Goal: Task Accomplishment & Management: Use online tool/utility

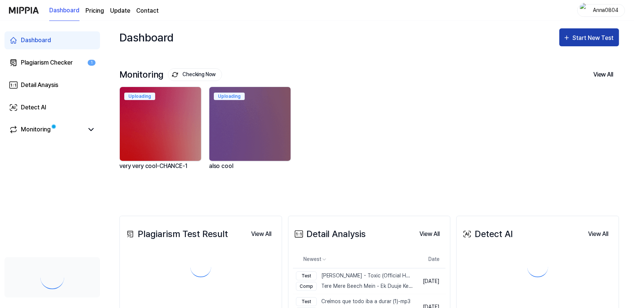
click at [593, 43] on button "Start New Test" at bounding box center [589, 37] width 60 height 18
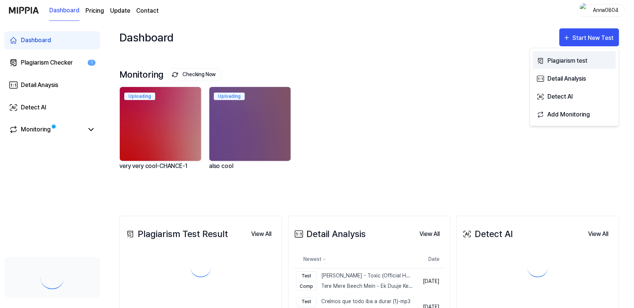
click at [572, 63] on div "Plagiarism test" at bounding box center [579, 61] width 65 height 10
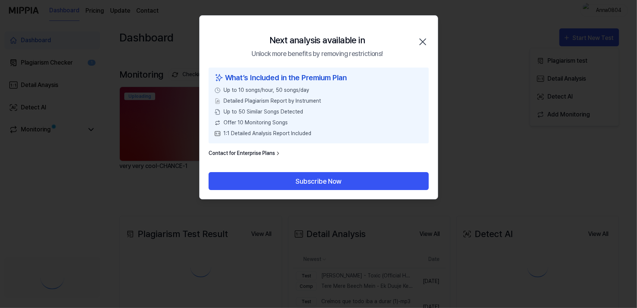
click at [425, 45] on icon "button" at bounding box center [423, 42] width 12 height 12
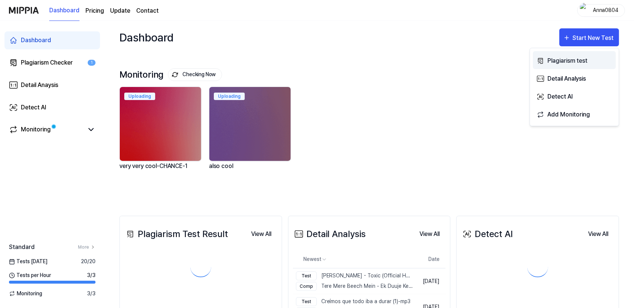
click at [587, 62] on div "Plagiarism test" at bounding box center [579, 61] width 65 height 10
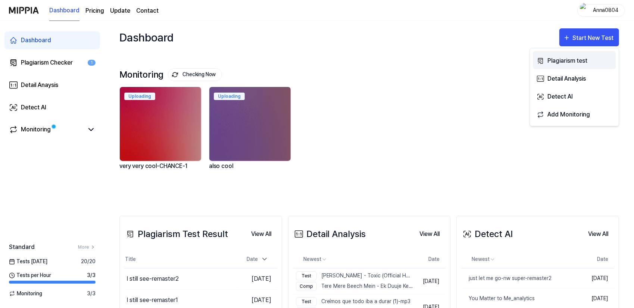
click at [572, 59] on div "Plagiarism test" at bounding box center [579, 61] width 65 height 10
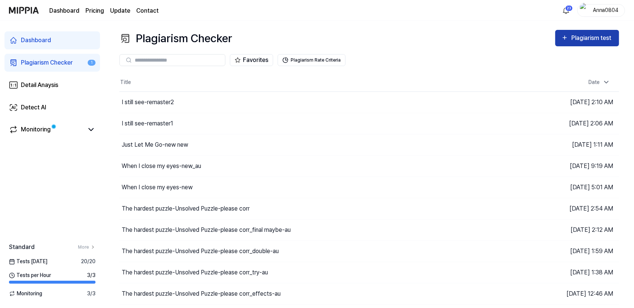
click at [574, 38] on div "Plagiarism test" at bounding box center [592, 38] width 42 height 10
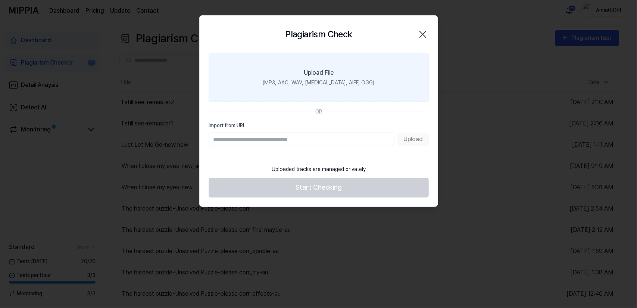
click at [352, 76] on label "Upload File (MP3, AAC, WAV, [MEDICAL_DATA], AIFF, OGG)" at bounding box center [319, 77] width 220 height 49
click at [0, 0] on input "Upload File (MP3, AAC, WAV, [MEDICAL_DATA], AIFF, OGG)" at bounding box center [0, 0] width 0 height 0
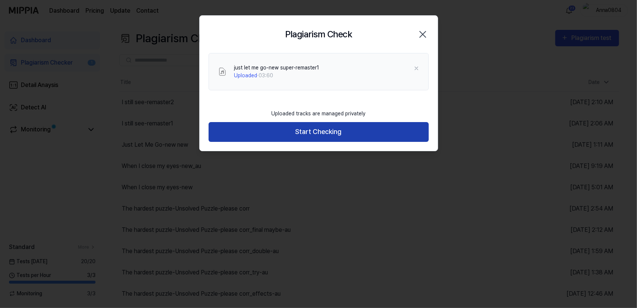
click at [286, 126] on button "Start Checking" at bounding box center [319, 132] width 220 height 20
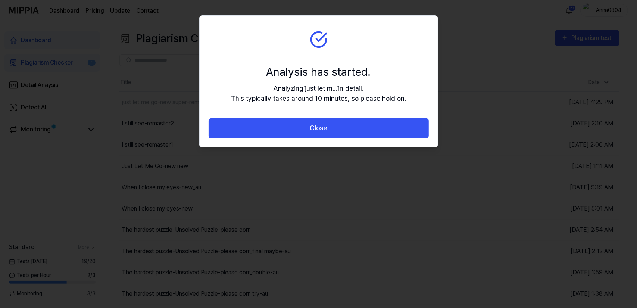
click at [286, 126] on button "Close" at bounding box center [319, 128] width 220 height 20
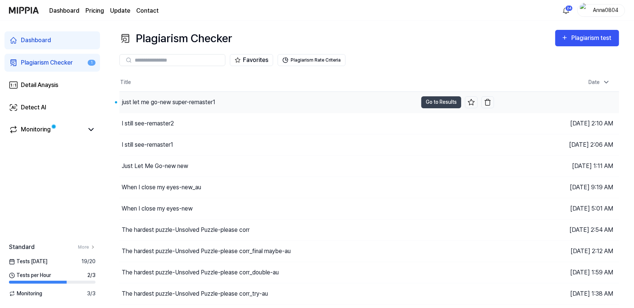
click at [196, 102] on div "just let me go-new super-remaster1" at bounding box center [169, 102] width 94 height 9
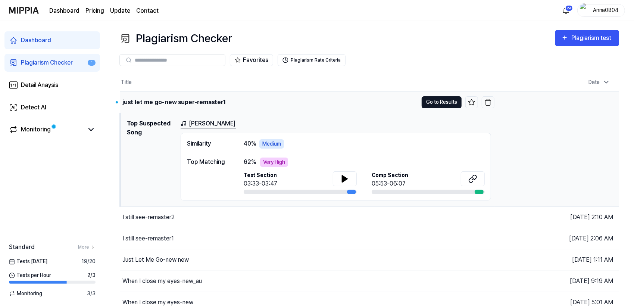
click at [433, 101] on button "Go to Results" at bounding box center [442, 102] width 40 height 12
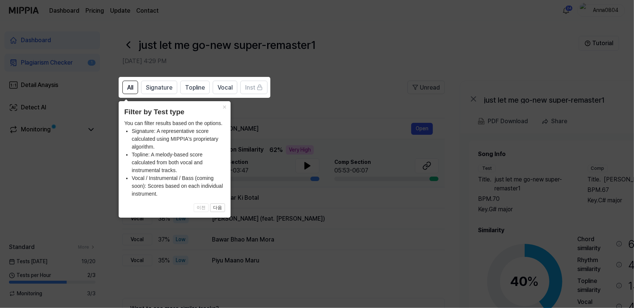
click at [348, 107] on icon at bounding box center [318, 154] width 637 height 308
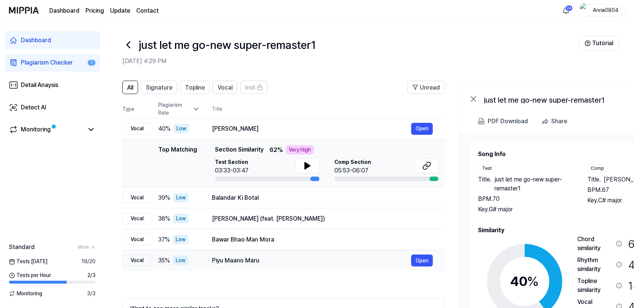
drag, startPoint x: 421, startPoint y: 254, endPoint x: 424, endPoint y: 251, distance: 4.0
click at [424, 251] on td "Piyu Maano Maru Open" at bounding box center [322, 260] width 245 height 21
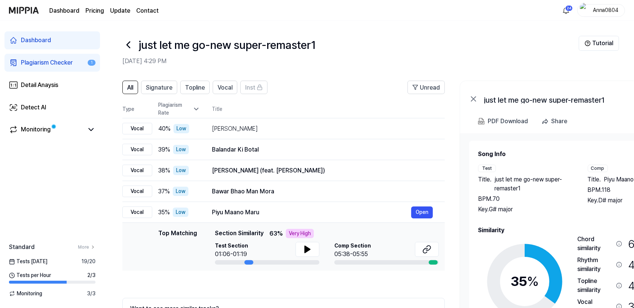
click at [34, 61] on div "Plagiarism Checker" at bounding box center [47, 62] width 52 height 9
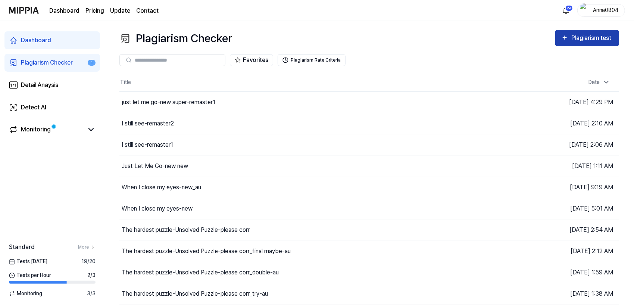
click at [595, 35] on div "Plagiarism test" at bounding box center [592, 38] width 42 height 10
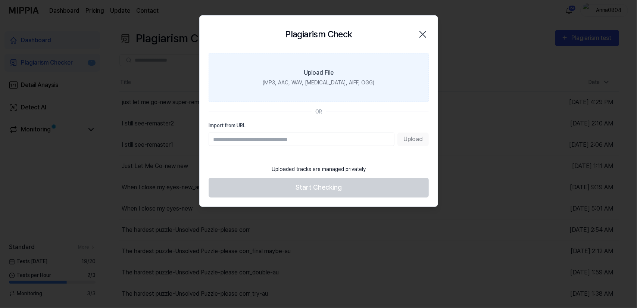
click at [325, 100] on label "Upload File (MP3, AAC, WAV, [MEDICAL_DATA], AIFF, OGG)" at bounding box center [319, 77] width 220 height 49
click at [0, 0] on input "Upload File (MP3, AAC, WAV, [MEDICAL_DATA], AIFF, OGG)" at bounding box center [0, 0] width 0 height 0
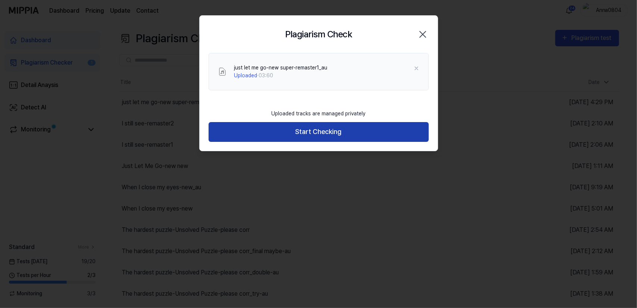
click at [391, 129] on button "Start Checking" at bounding box center [319, 132] width 220 height 20
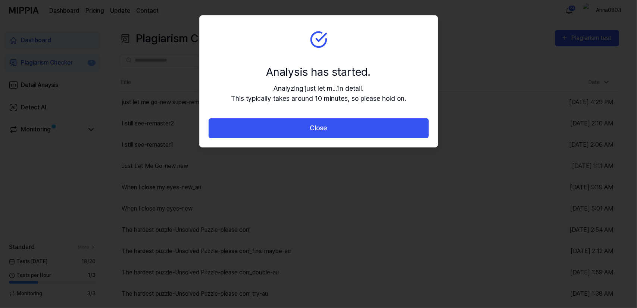
click at [391, 129] on button "Close" at bounding box center [319, 128] width 220 height 20
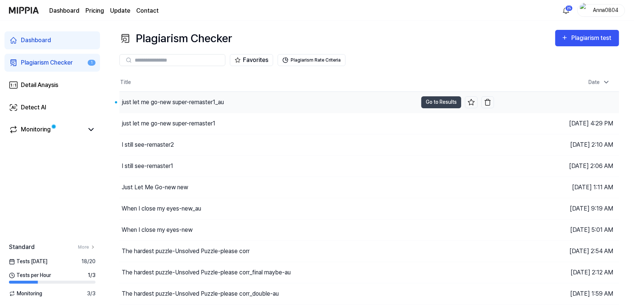
click at [185, 103] on div "just let me go-new super-remaster1_au" at bounding box center [173, 102] width 102 height 9
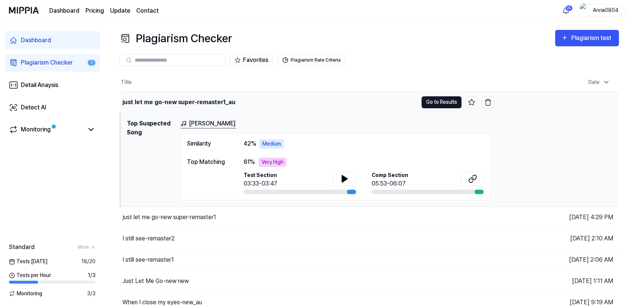
click at [427, 102] on button "Go to Results" at bounding box center [442, 102] width 40 height 12
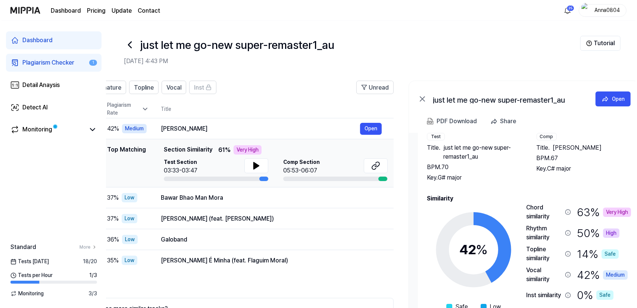
scroll to position [0, 72]
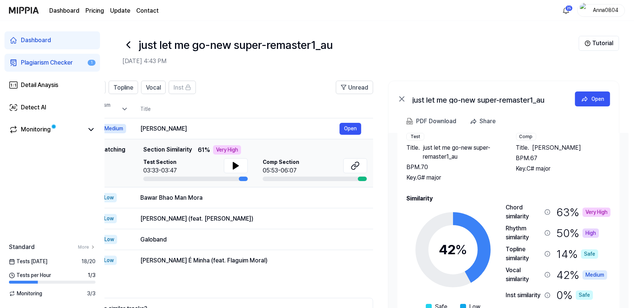
drag, startPoint x: 565, startPoint y: 180, endPoint x: 450, endPoint y: 162, distance: 115.6
click at [450, 162] on div "Title . just let me go-new super-remaster1_au BPM. 70 Key. G# major" at bounding box center [453, 162] width 95 height 39
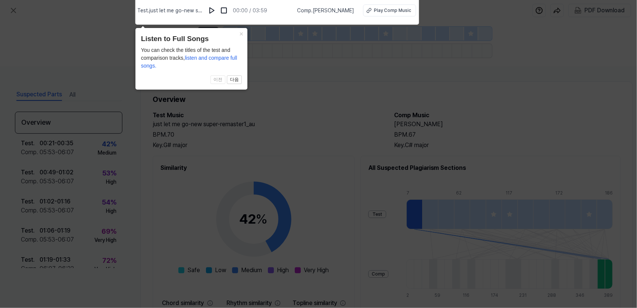
click at [271, 91] on icon at bounding box center [318, 152] width 637 height 312
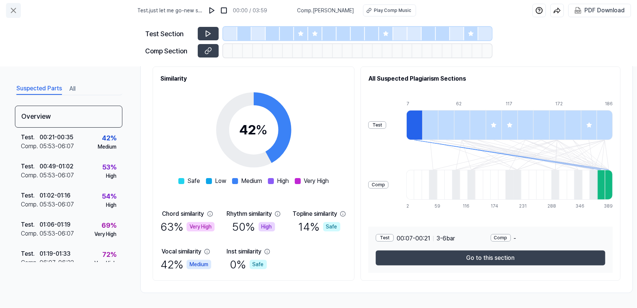
click at [10, 10] on icon at bounding box center [13, 10] width 9 height 9
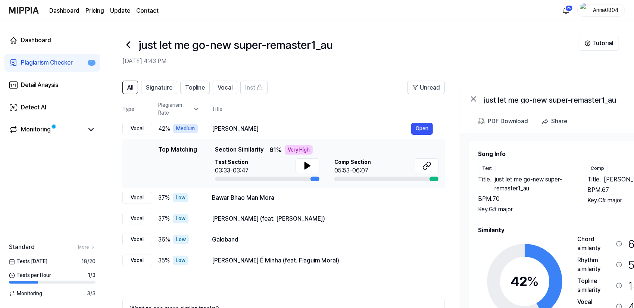
click at [62, 61] on div "Plagiarism Checker" at bounding box center [47, 62] width 52 height 9
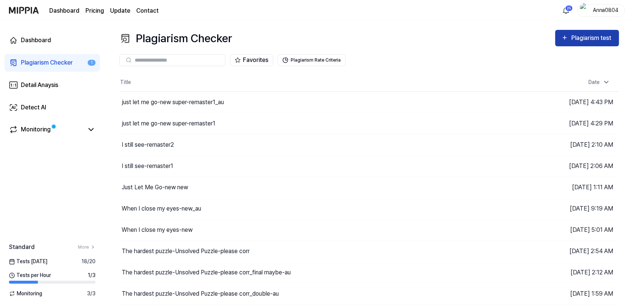
click at [609, 33] on div "Plagiarism test" at bounding box center [592, 38] width 42 height 10
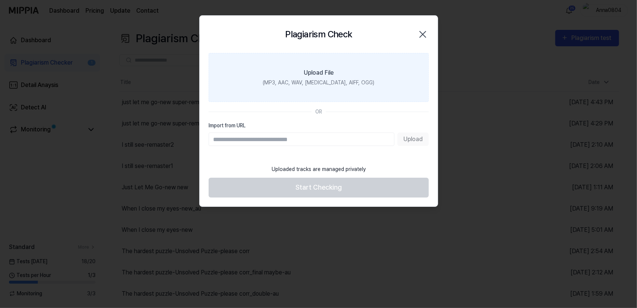
click at [336, 83] on div "(MP3, AAC, WAV, [MEDICAL_DATA], AIFF, OGG)" at bounding box center [319, 83] width 112 height 8
click at [0, 0] on input "Upload File (MP3, AAC, WAV, [MEDICAL_DATA], AIFF, OGG)" at bounding box center [0, 0] width 0 height 0
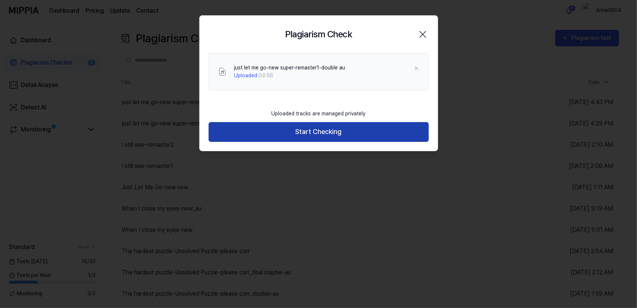
click at [291, 129] on button "Start Checking" at bounding box center [319, 132] width 220 height 20
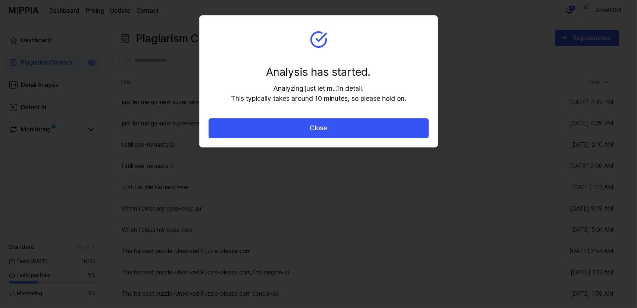
click at [291, 129] on button "Close" at bounding box center [319, 128] width 220 height 20
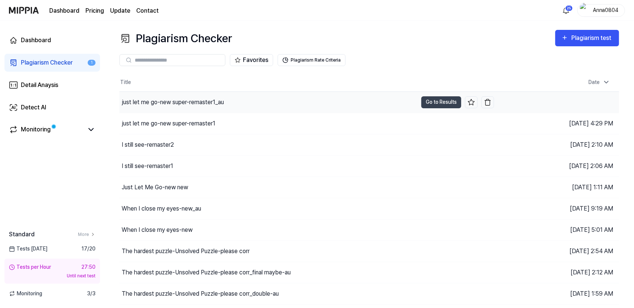
click at [179, 106] on tbody "just let me go-new super-remaster1_au Go to Results Sep 5, 2025, 4:43 PM just l…" at bounding box center [369, 197] width 500 height 213
click at [188, 100] on div "just let me go-new super-remaster1-double au" at bounding box center [183, 102] width 122 height 9
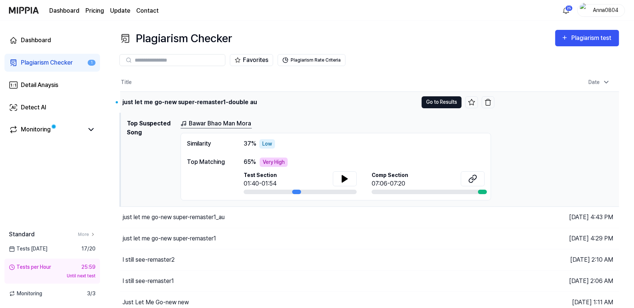
click at [438, 104] on button "Go to Results" at bounding box center [442, 102] width 40 height 12
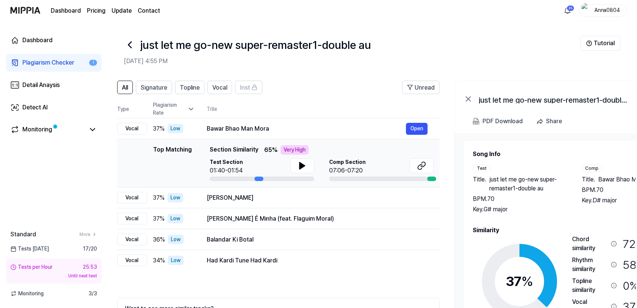
scroll to position [0, 4]
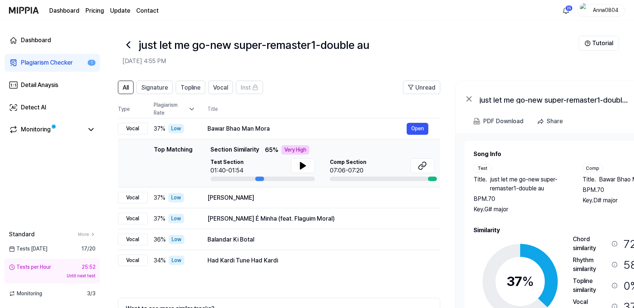
drag, startPoint x: 523, startPoint y: 235, endPoint x: 519, endPoint y: 226, distance: 9.2
click at [519, 226] on div "Similarity 37 % Safe Low Medium High Very High Chord similarity 72 % Very High …" at bounding box center [575, 295] width 203 height 138
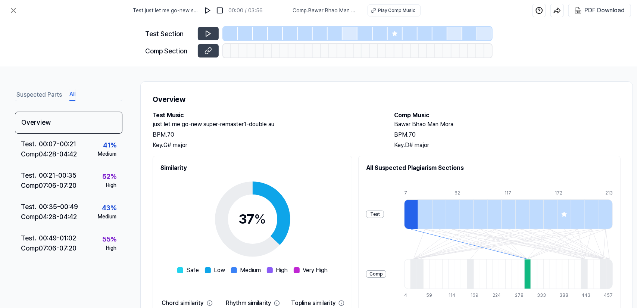
click at [73, 94] on button "All" at bounding box center [72, 95] width 6 height 12
click at [15, 11] on icon at bounding box center [13, 10] width 9 height 9
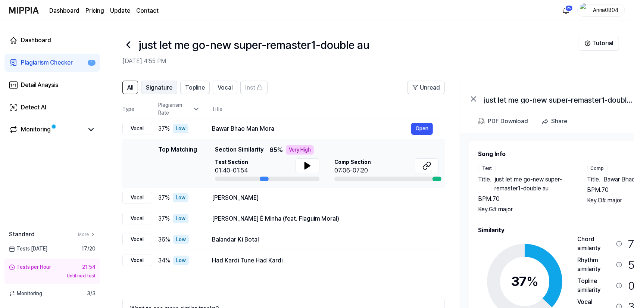
scroll to position [0, 0]
click at [157, 87] on span "Signature" at bounding box center [159, 87] width 26 height 9
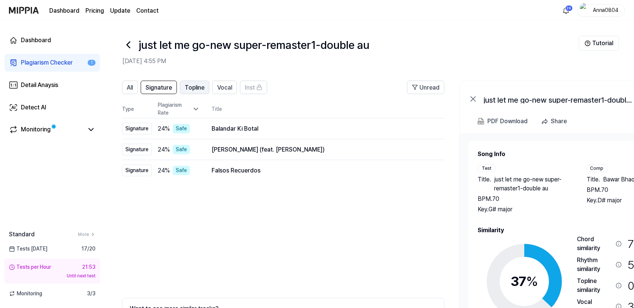
click at [195, 86] on span "Topline" at bounding box center [195, 87] width 20 height 9
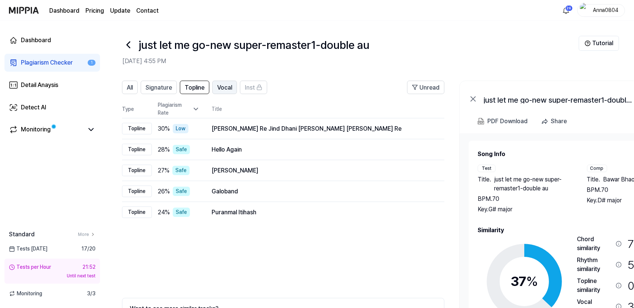
click at [222, 88] on span "Vocal" at bounding box center [224, 87] width 15 height 9
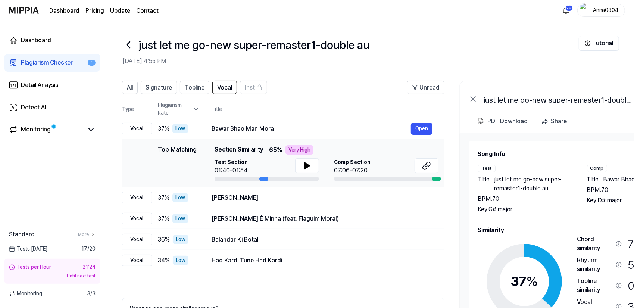
click at [38, 61] on div "Plagiarism Checker" at bounding box center [47, 62] width 52 height 9
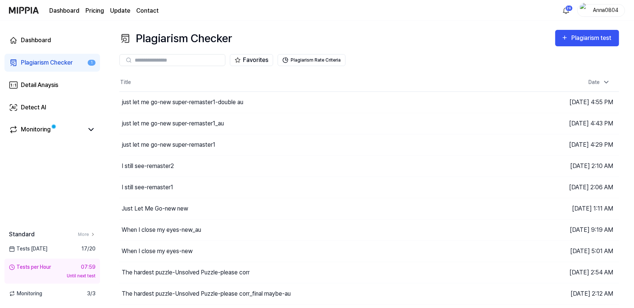
scroll to position [16, 0]
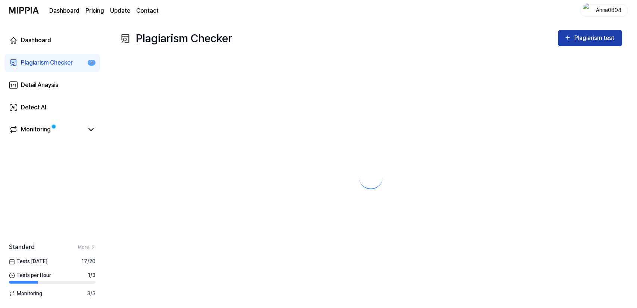
click at [571, 43] on button "Plagiarism test" at bounding box center [590, 38] width 64 height 16
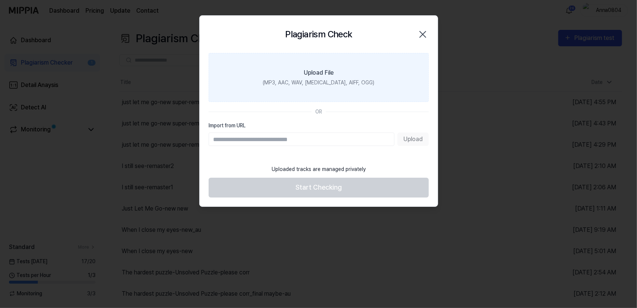
click at [406, 72] on label "Upload File (MP3, AAC, WAV, [MEDICAL_DATA], AIFF, OGG)" at bounding box center [319, 77] width 220 height 49
click at [0, 0] on input "Upload File (MP3, AAC, WAV, [MEDICAL_DATA], AIFF, OGG)" at bounding box center [0, 0] width 0 height 0
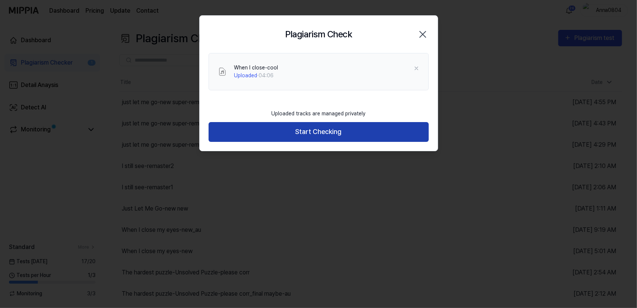
click at [343, 134] on button "Start Checking" at bounding box center [319, 132] width 220 height 20
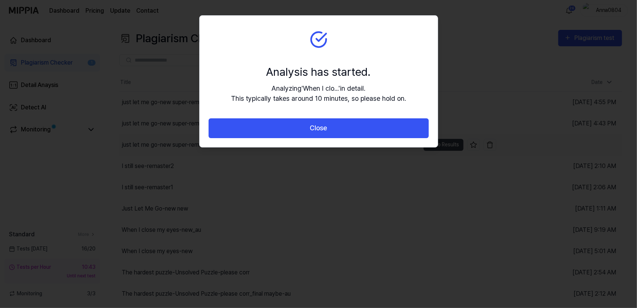
click at [344, 135] on button "Close" at bounding box center [319, 128] width 220 height 20
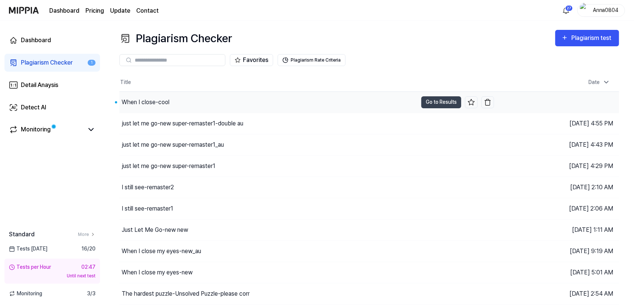
click at [139, 106] on div "When I close-cool" at bounding box center [146, 102] width 48 height 9
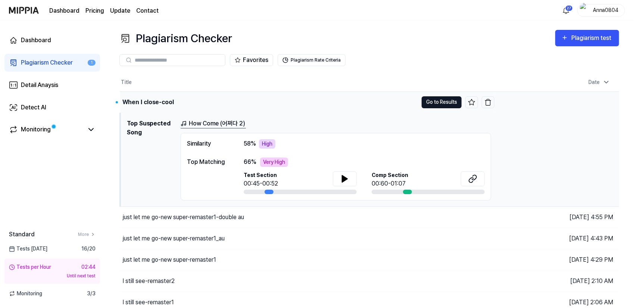
click at [435, 100] on button "Go to Results" at bounding box center [442, 102] width 40 height 12
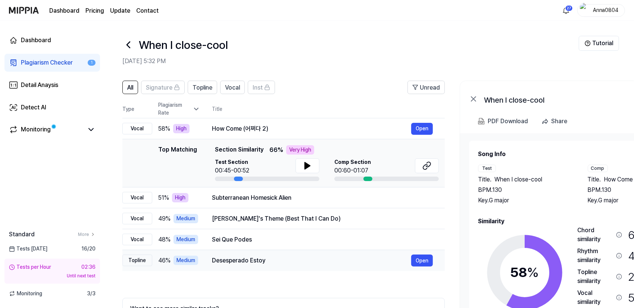
drag, startPoint x: 396, startPoint y: 270, endPoint x: 416, endPoint y: 268, distance: 19.9
click at [416, 268] on td "Desesperado Estoy Open" at bounding box center [322, 260] width 245 height 21
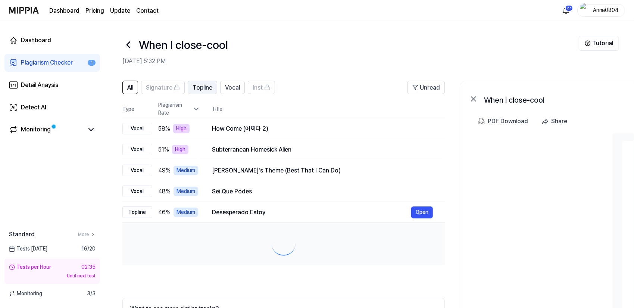
click at [199, 88] on span "Topline" at bounding box center [203, 87] width 20 height 9
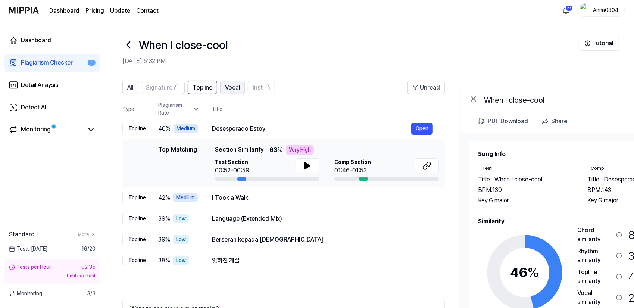
click at [233, 90] on span "Vocal" at bounding box center [232, 87] width 15 height 9
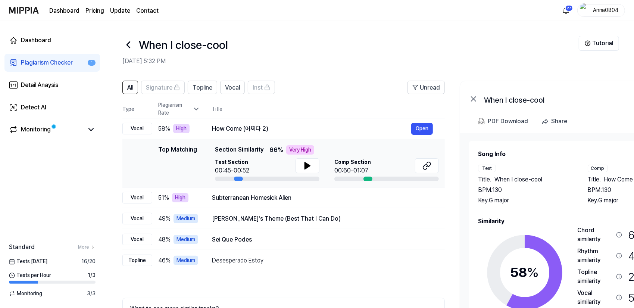
drag, startPoint x: 575, startPoint y: 244, endPoint x: 595, endPoint y: 248, distance: 20.1
click at [595, 248] on div "Chord similarity 66 % Very High Rhythm similarity 40 % Medium Topline similarit…" at bounding box center [629, 289] width 105 height 126
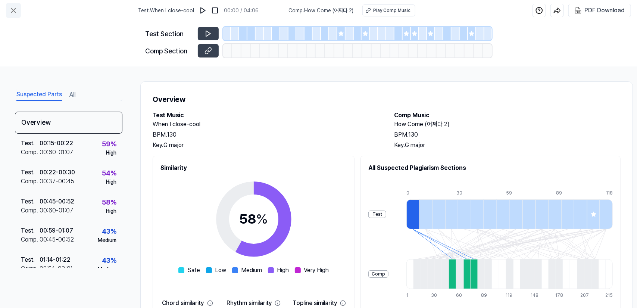
click at [13, 9] on icon at bounding box center [13, 10] width 4 height 4
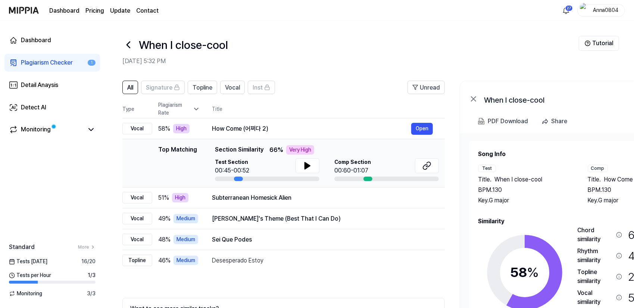
click at [55, 66] on div "Plagiarism Checker" at bounding box center [47, 62] width 52 height 9
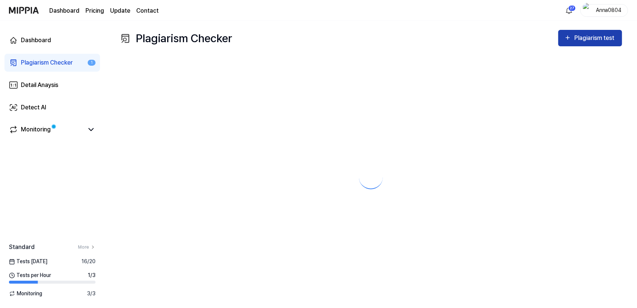
click at [574, 39] on div "Plagiarism test" at bounding box center [595, 38] width 42 height 10
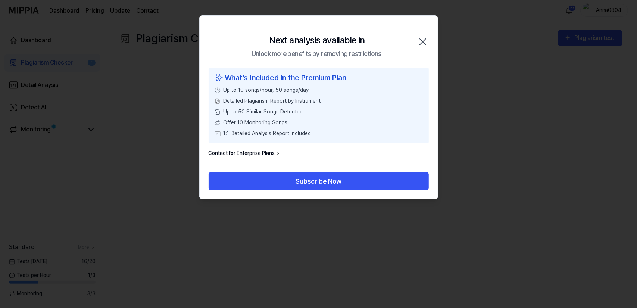
click at [425, 42] on icon "button" at bounding box center [423, 42] width 12 height 12
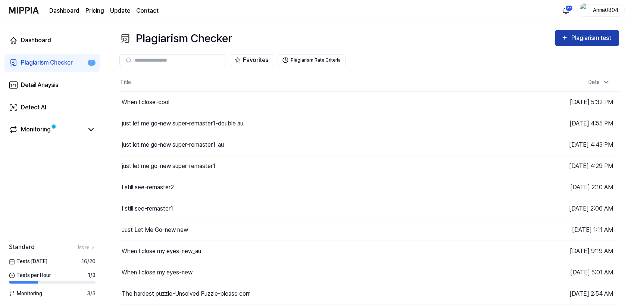
click at [585, 35] on div "Plagiarism test" at bounding box center [592, 38] width 42 height 10
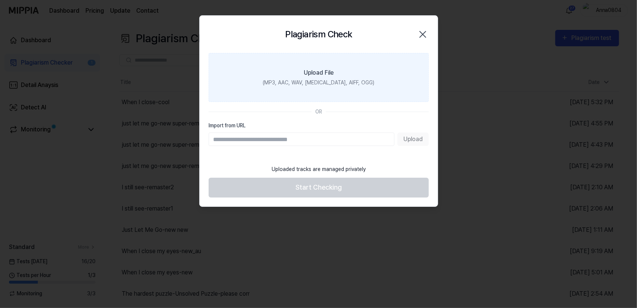
click at [364, 71] on label "Upload File (MP3, AAC, WAV, [MEDICAL_DATA], AIFF, OGG)" at bounding box center [319, 77] width 220 height 49
click at [0, 0] on input "Upload File (MP3, AAC, WAV, [MEDICAL_DATA], AIFF, OGG)" at bounding box center [0, 0] width 0 height 0
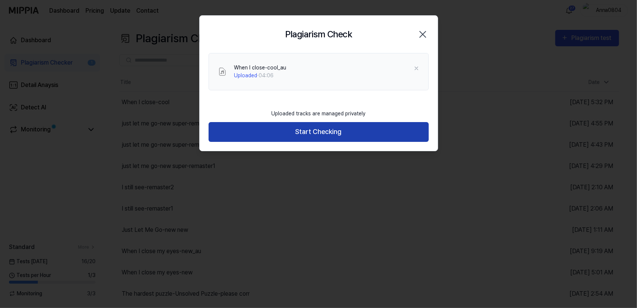
click at [260, 129] on button "Start Checking" at bounding box center [319, 132] width 220 height 20
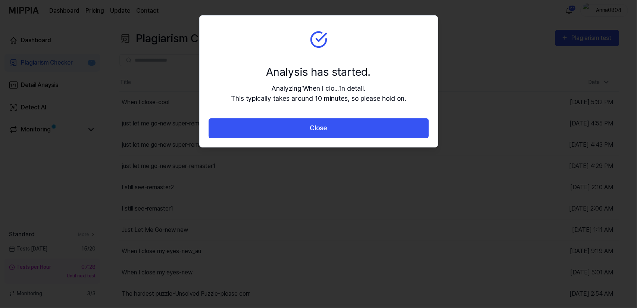
click at [260, 129] on button "Close" at bounding box center [319, 128] width 220 height 20
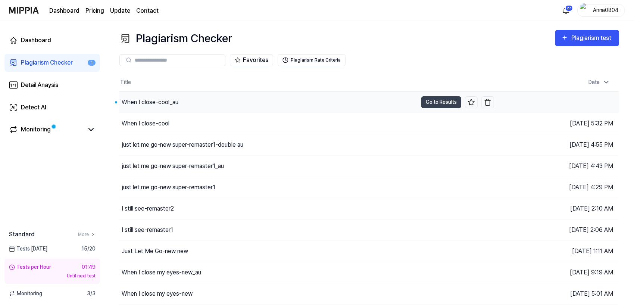
click at [167, 105] on div "When I close-cool_au" at bounding box center [150, 102] width 57 height 9
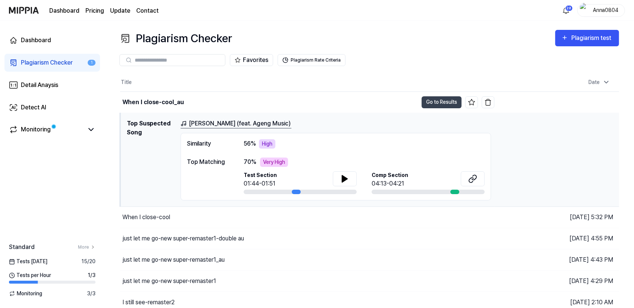
click at [549, 129] on div "Nganggur (feat. Ageng Music) Similarity 56 % High Top Matching 70 % Very High T…" at bounding box center [397, 159] width 432 height 81
click at [571, 41] on div "Plagiarism test" at bounding box center [587, 38] width 52 height 10
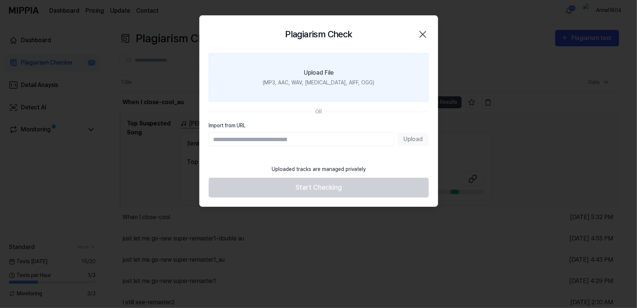
click at [342, 72] on label "Upload File (MP3, AAC, WAV, [MEDICAL_DATA], AIFF, OGG)" at bounding box center [319, 77] width 220 height 49
click at [0, 0] on input "Upload File (MP3, AAC, WAV, [MEDICAL_DATA], AIFF, OGG)" at bounding box center [0, 0] width 0 height 0
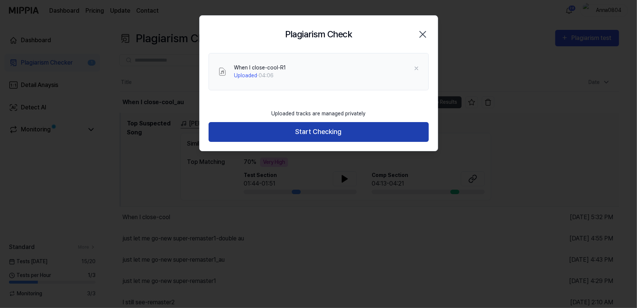
click at [346, 139] on button "Start Checking" at bounding box center [319, 132] width 220 height 20
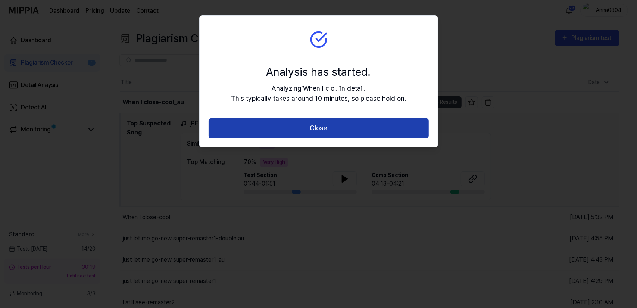
click at [339, 128] on button "Close" at bounding box center [319, 128] width 220 height 20
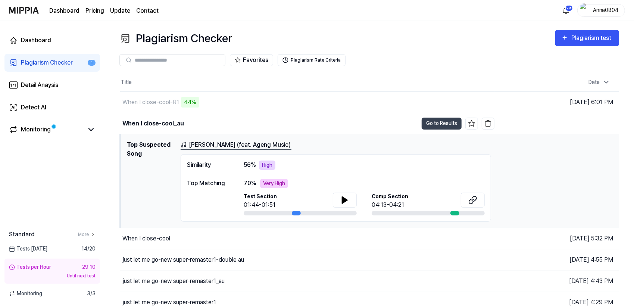
click at [56, 62] on div "Plagiarism Checker" at bounding box center [47, 62] width 52 height 9
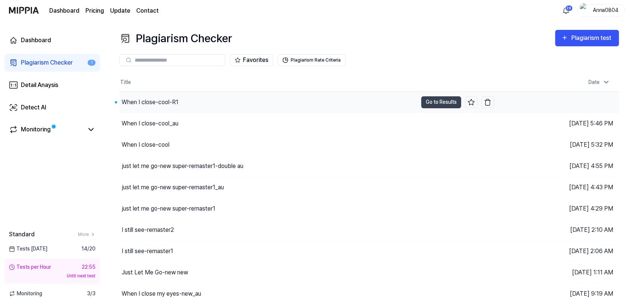
click at [141, 100] on div "When I close-cool-R1" at bounding box center [150, 102] width 57 height 9
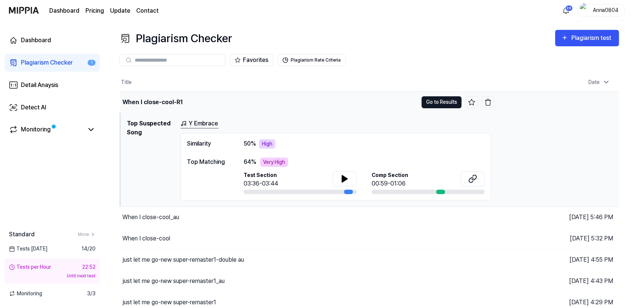
click at [431, 103] on button "Go to Results" at bounding box center [442, 102] width 40 height 12
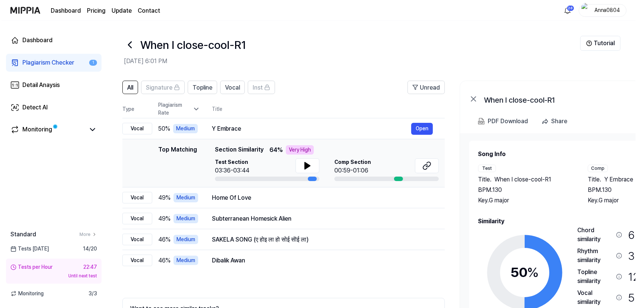
scroll to position [0, 1]
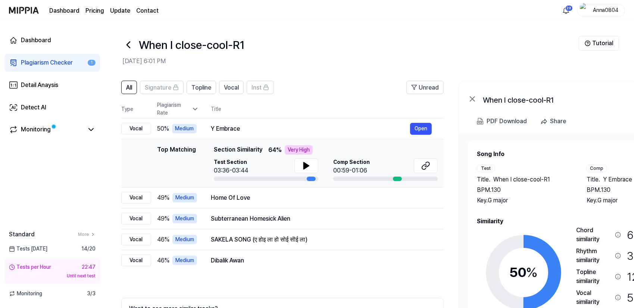
click at [564, 216] on div "Song Info Test Title . When I close-cool-R1 BPM. 130 Key. G major Comp Title . …" at bounding box center [579, 252] width 204 height 205
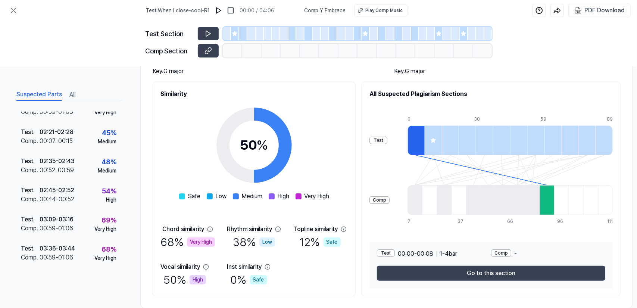
scroll to position [75, 0]
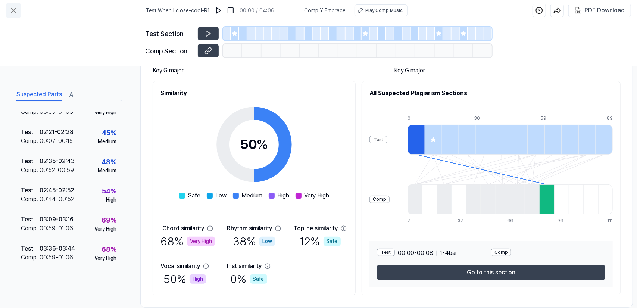
click at [12, 8] on icon at bounding box center [13, 10] width 9 height 9
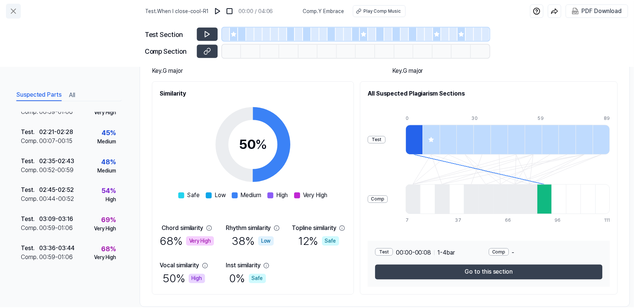
scroll to position [43, 0]
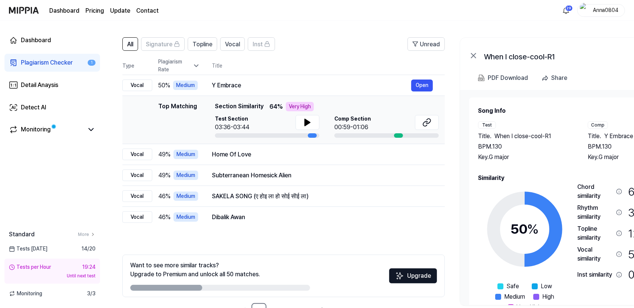
click at [46, 57] on link "Plagiarism Checker 1" at bounding box center [52, 63] width 96 height 18
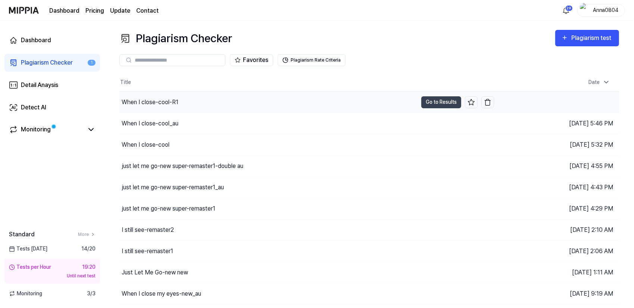
click at [178, 103] on div "When I close-cool-R1" at bounding box center [268, 102] width 298 height 21
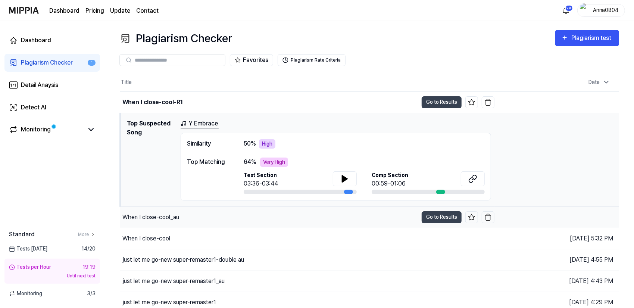
click at [141, 215] on div "When I close-cool_au" at bounding box center [150, 217] width 57 height 9
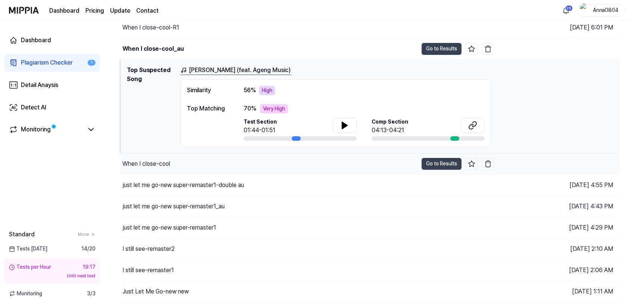
click at [149, 163] on div "When I close-cool" at bounding box center [146, 163] width 48 height 9
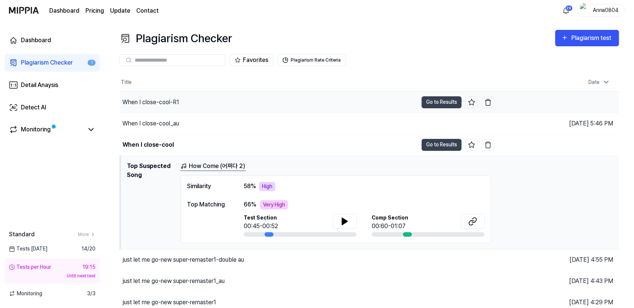
click at [152, 105] on div "When I close-cool-R1" at bounding box center [150, 102] width 57 height 9
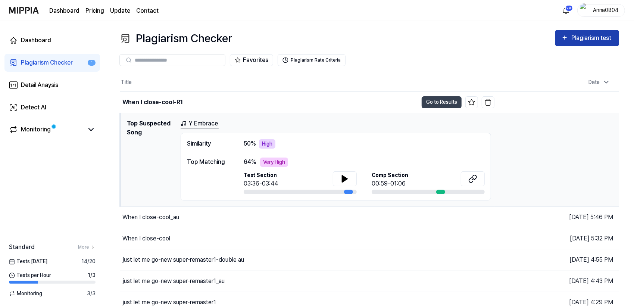
click at [568, 38] on icon "button" at bounding box center [564, 37] width 7 height 9
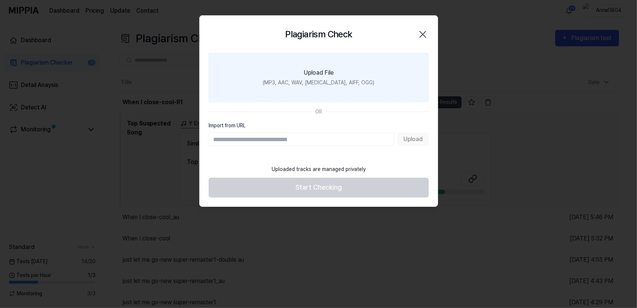
click at [335, 76] on label "Upload File (MP3, AAC, WAV, FLAC, AIFF, OGG)" at bounding box center [319, 77] width 220 height 49
click at [0, 0] on input "Upload File (MP3, AAC, WAV, FLAC, AIFF, OGG)" at bounding box center [0, 0] width 0 height 0
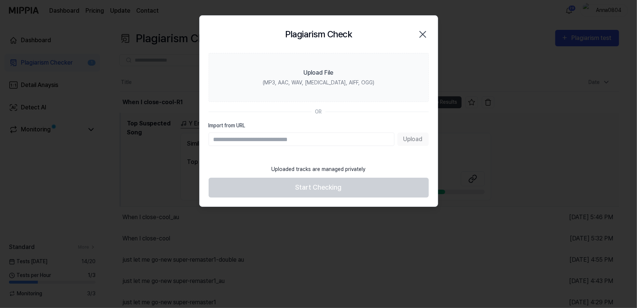
click at [422, 34] on icon "button" at bounding box center [423, 34] width 6 height 6
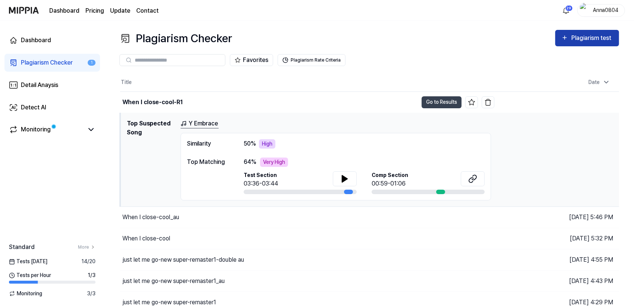
click at [581, 37] on div "Plagiarism test" at bounding box center [592, 38] width 42 height 10
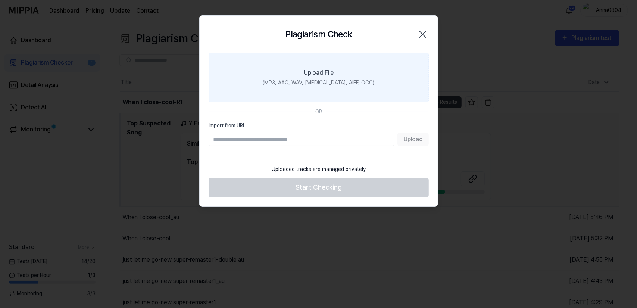
click at [347, 79] on div "(MP3, AAC, WAV, [MEDICAL_DATA], AIFF, OGG)" at bounding box center [319, 83] width 112 height 8
click at [0, 0] on input "Upload File (MP3, AAC, WAV, [MEDICAL_DATA], AIFF, OGG)" at bounding box center [0, 0] width 0 height 0
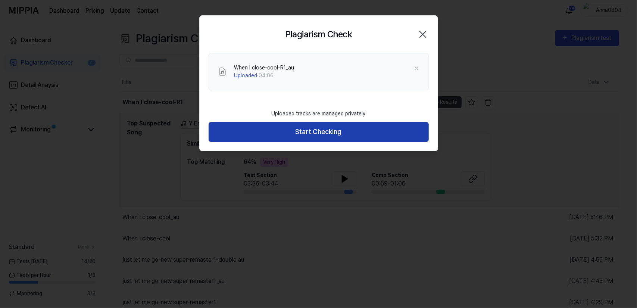
click at [303, 131] on button "Start Checking" at bounding box center [319, 132] width 220 height 20
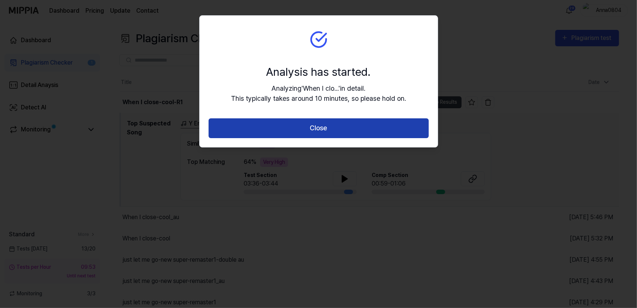
click at [303, 131] on button "Close" at bounding box center [319, 128] width 220 height 20
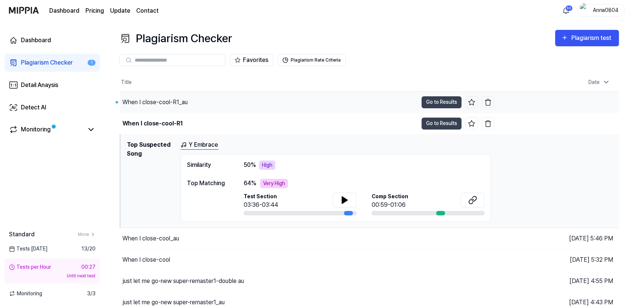
click at [130, 100] on div "When I close-cool-R1_au" at bounding box center [154, 102] width 65 height 9
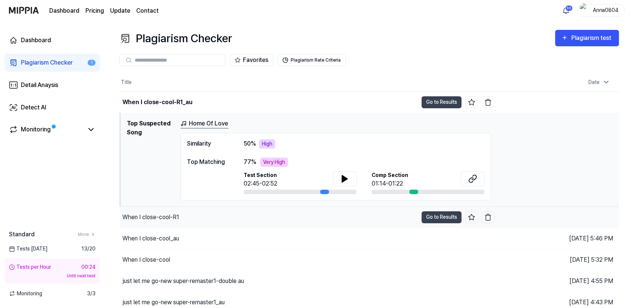
click at [180, 219] on div "When I close-cool-R1" at bounding box center [269, 217] width 298 height 21
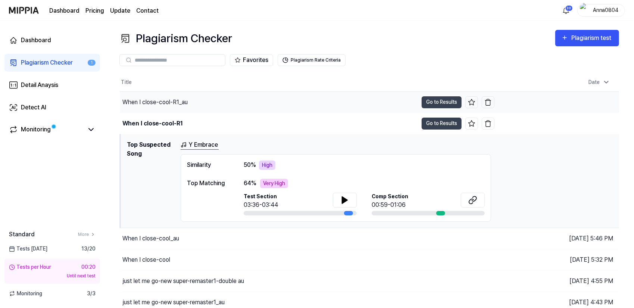
click at [159, 96] on div "When I close-cool-R1_au" at bounding box center [269, 102] width 298 height 21
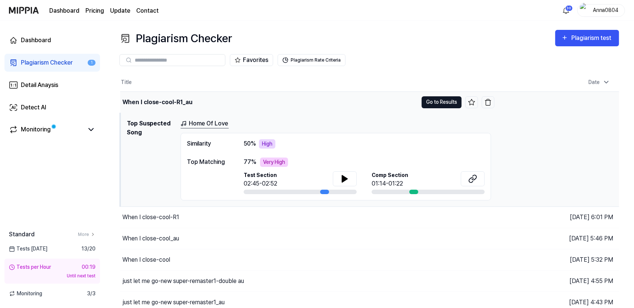
click at [449, 102] on button "Go to Results" at bounding box center [442, 102] width 40 height 12
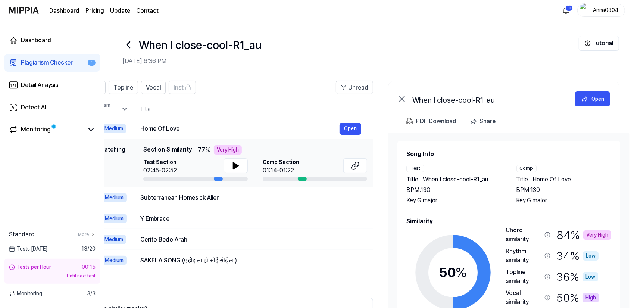
scroll to position [0, 60]
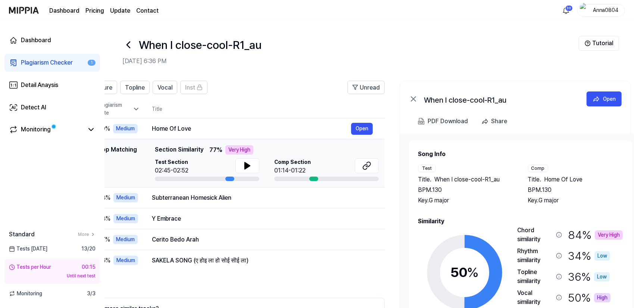
drag, startPoint x: 567, startPoint y: 187, endPoint x: 508, endPoint y: 184, distance: 59.4
click at [508, 184] on div "Title . When I close-cool-R1_au BPM. 130 Key. G major" at bounding box center [465, 190] width 95 height 30
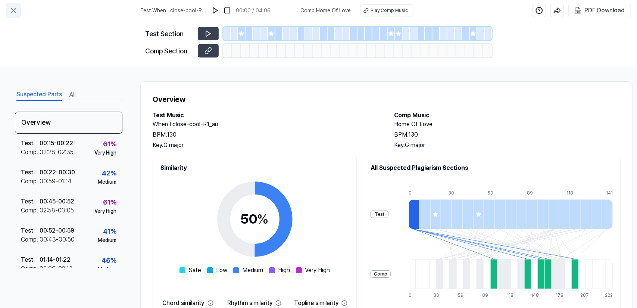
click at [12, 11] on icon at bounding box center [13, 10] width 4 height 4
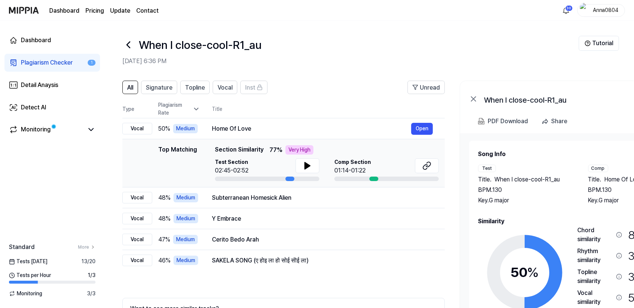
click at [50, 60] on div "Plagiarism Checker" at bounding box center [47, 62] width 52 height 9
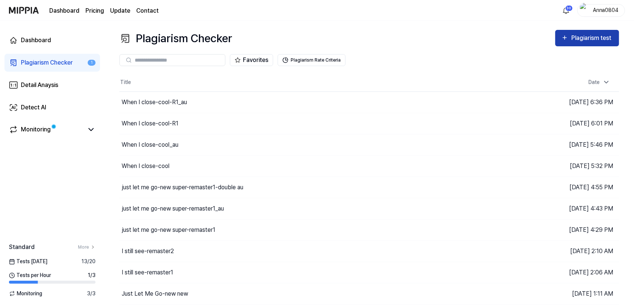
click at [602, 37] on div "Plagiarism test" at bounding box center [592, 38] width 42 height 10
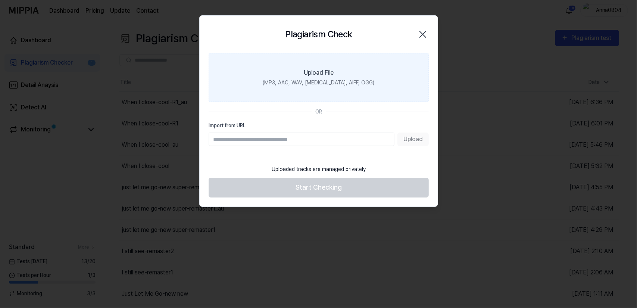
click at [373, 76] on label "Upload File (MP3, AAC, WAV, [MEDICAL_DATA], AIFF, OGG)" at bounding box center [319, 77] width 220 height 49
click at [0, 0] on input "Upload File (MP3, AAC, WAV, [MEDICAL_DATA], AIFF, OGG)" at bounding box center [0, 0] width 0 height 0
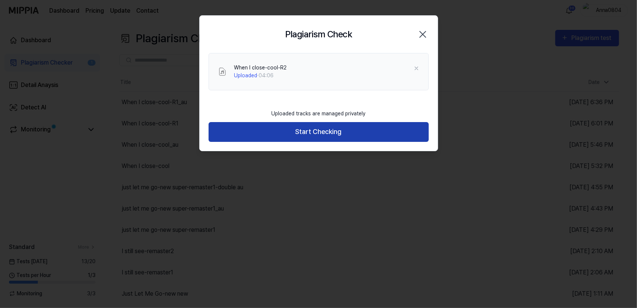
click at [275, 131] on button "Start Checking" at bounding box center [319, 132] width 220 height 20
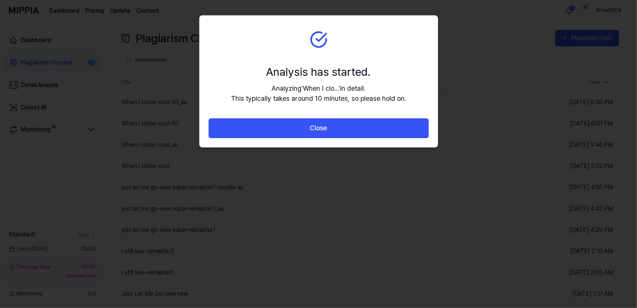
click at [275, 131] on button "Close" at bounding box center [319, 128] width 220 height 20
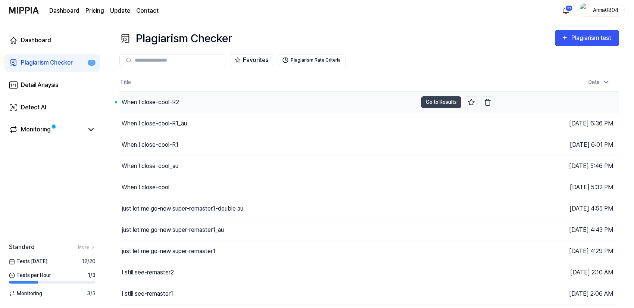
click at [160, 100] on div "When I close-cool-R2" at bounding box center [150, 102] width 57 height 9
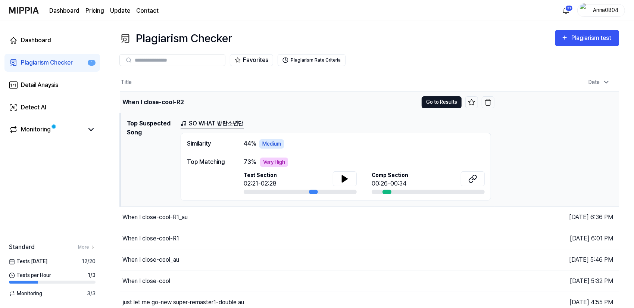
click at [437, 102] on button "Go to Results" at bounding box center [442, 102] width 40 height 12
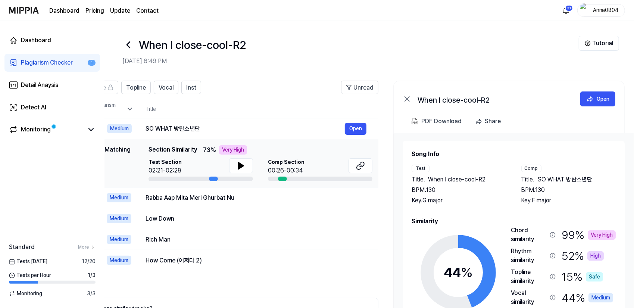
scroll to position [0, 72]
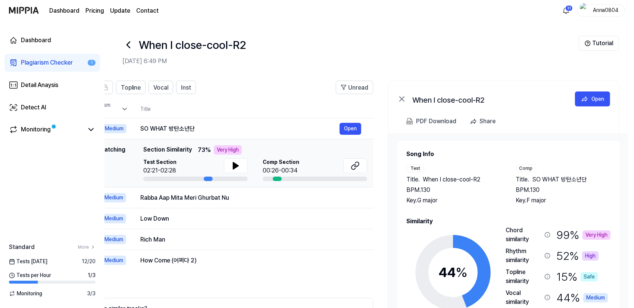
drag, startPoint x: 607, startPoint y: 205, endPoint x: 531, endPoint y: 209, distance: 75.5
click at [531, 209] on div "Song Info Test Title . When I close-cool-R2 BPM. 130 Key. G major Comp Title . …" at bounding box center [508, 252] width 204 height 205
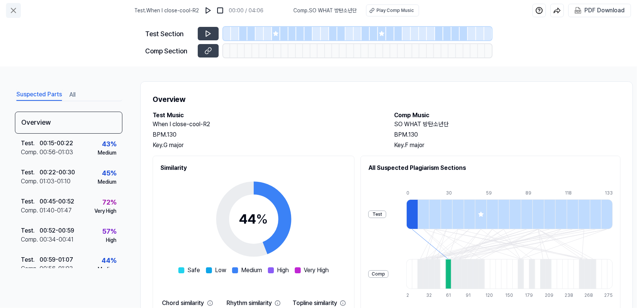
click at [9, 8] on icon at bounding box center [13, 10] width 9 height 9
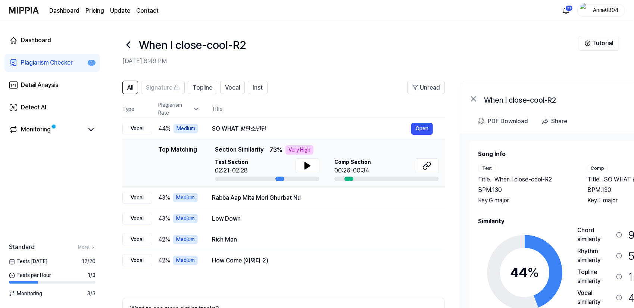
click at [50, 60] on div "Plagiarism Checker" at bounding box center [47, 62] width 52 height 9
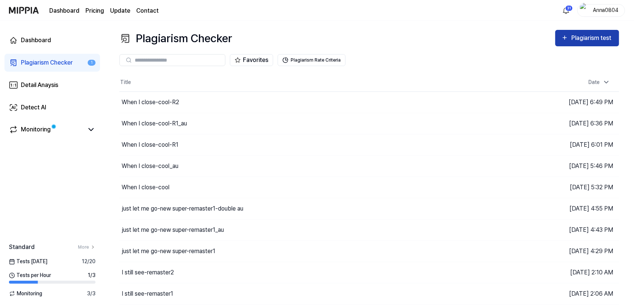
click at [578, 38] on div "Plagiarism test" at bounding box center [592, 38] width 42 height 10
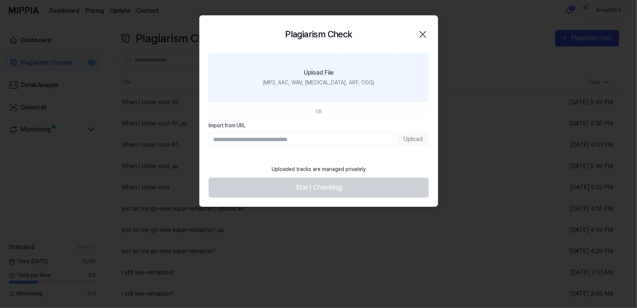
click at [369, 70] on label "Upload File (MP3, AAC, WAV, [MEDICAL_DATA], AIFF, OGG)" at bounding box center [319, 77] width 220 height 49
click at [0, 0] on input "Upload File (MP3, AAC, WAV, [MEDICAL_DATA], AIFF, OGG)" at bounding box center [0, 0] width 0 height 0
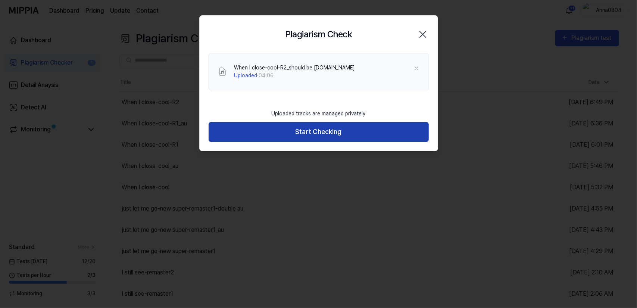
click at [294, 135] on button "Start Checking" at bounding box center [319, 132] width 220 height 20
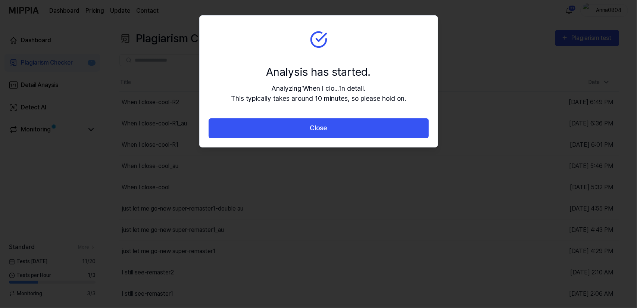
click at [294, 135] on button "Close" at bounding box center [319, 128] width 220 height 20
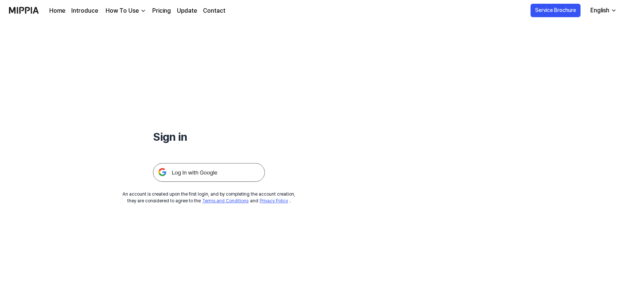
click at [232, 176] on img at bounding box center [209, 172] width 112 height 19
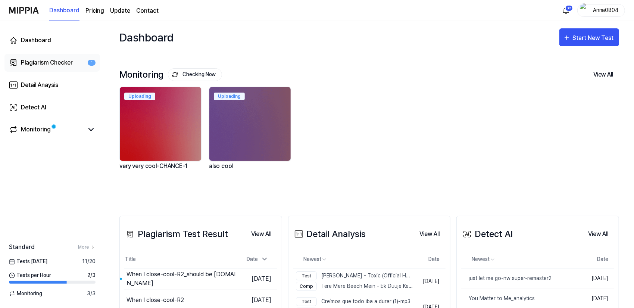
click at [46, 66] on div "Plagiarism Checker" at bounding box center [47, 62] width 52 height 9
click at [47, 56] on link "Plagiarism Checker 1" at bounding box center [52, 63] width 96 height 18
click at [46, 60] on div "Plagiarism Checker" at bounding box center [47, 62] width 52 height 9
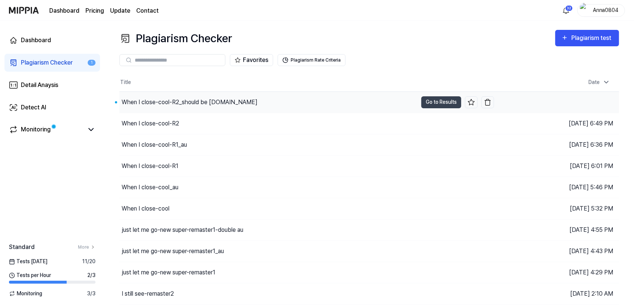
click at [146, 101] on div "When I close-cool-R2_should be [DOMAIN_NAME]" at bounding box center [190, 102] width 136 height 9
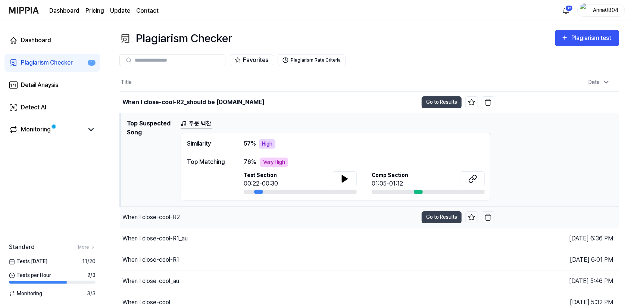
click at [143, 216] on div "When I close-cool-R2" at bounding box center [150, 217] width 57 height 9
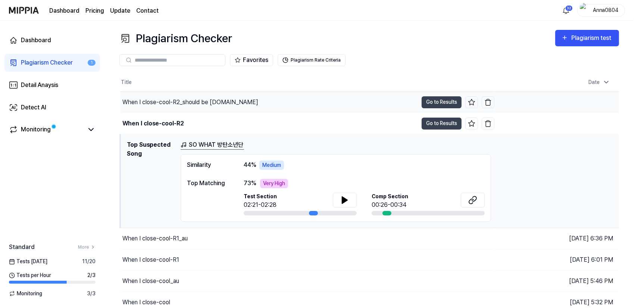
click at [175, 106] on div "When I close-cool-R2_should be [DOMAIN_NAME]" at bounding box center [269, 102] width 298 height 21
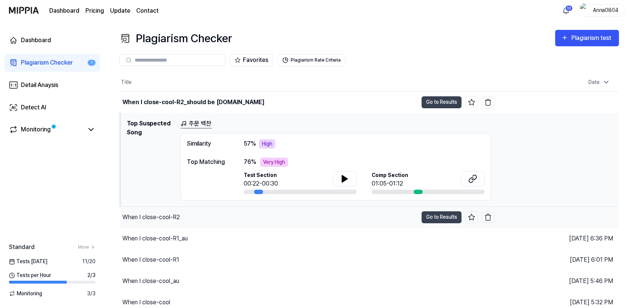
click at [172, 218] on div "When I close-cool-R2" at bounding box center [150, 217] width 57 height 9
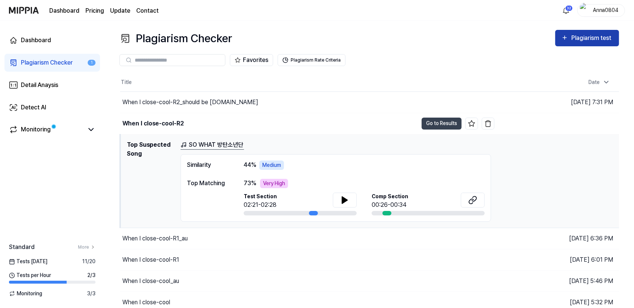
click at [570, 34] on div "Plagiarism test" at bounding box center [587, 38] width 52 height 10
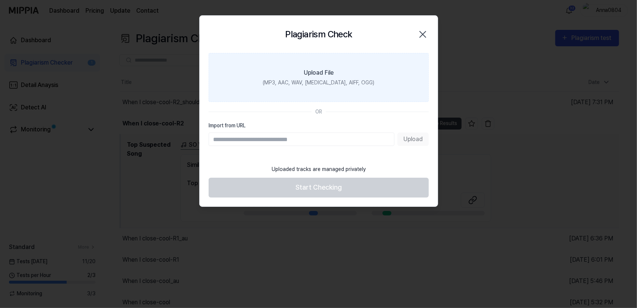
click at [351, 67] on label "Upload File (MP3, AAC, WAV, FLAC, AIFF, OGG)" at bounding box center [319, 77] width 220 height 49
click at [0, 0] on input "Upload File (MP3, AAC, WAV, FLAC, AIFF, OGG)" at bounding box center [0, 0] width 0 height 0
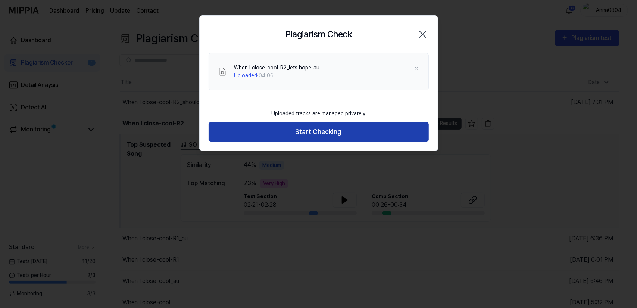
click at [293, 128] on button "Start Checking" at bounding box center [319, 132] width 220 height 20
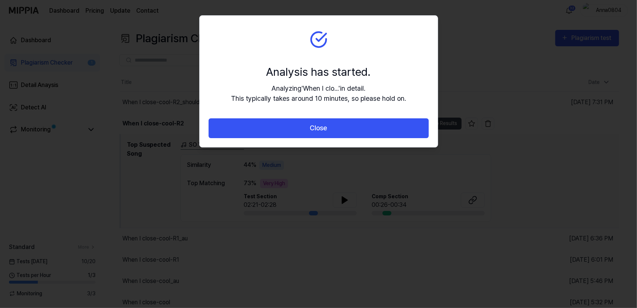
click at [293, 128] on button "Close" at bounding box center [319, 128] width 220 height 20
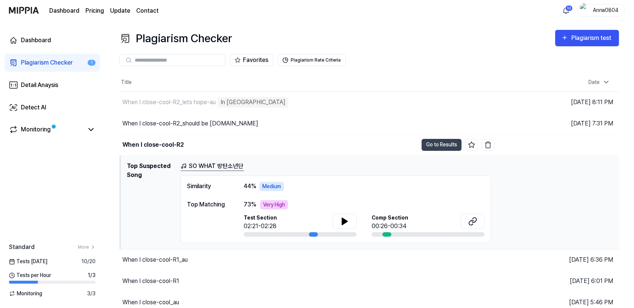
click at [41, 62] on div "Plagiarism Checker" at bounding box center [47, 62] width 52 height 9
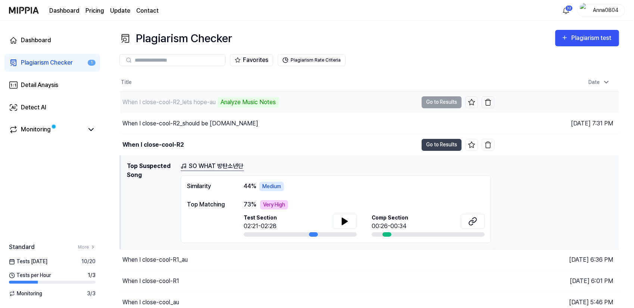
click at [171, 102] on div "When I close-cool-R2_lets hope-au" at bounding box center [168, 102] width 93 height 9
click at [164, 99] on div "When I close-cool-R2_lets hope-au" at bounding box center [168, 102] width 93 height 9
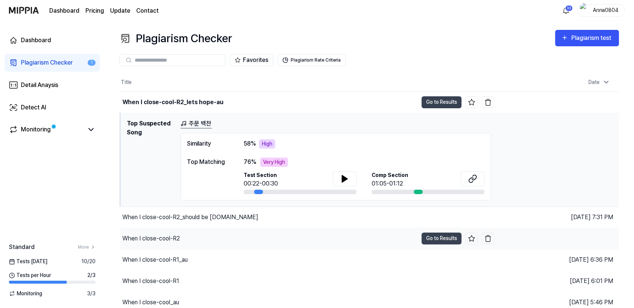
click at [171, 236] on div "When I close-cool-R2" at bounding box center [150, 238] width 57 height 9
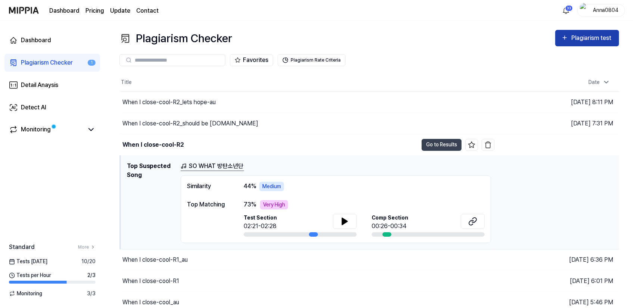
click at [567, 37] on icon "button" at bounding box center [564, 37] width 7 height 9
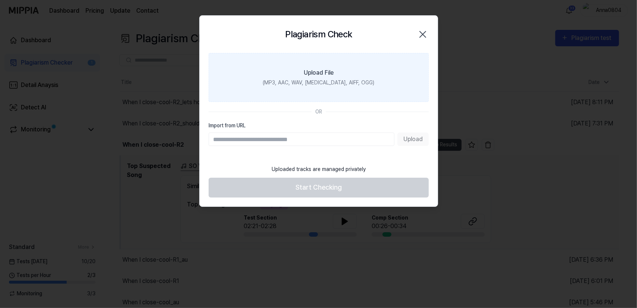
click at [358, 82] on div "(MP3, AAC, WAV, [MEDICAL_DATA], AIFF, OGG)" at bounding box center [319, 83] width 112 height 8
click at [0, 0] on input "Upload File (MP3, AAC, WAV, [MEDICAL_DATA], AIFF, OGG)" at bounding box center [0, 0] width 0 height 0
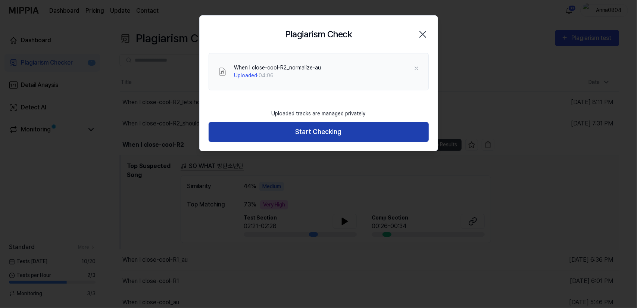
click at [331, 132] on button "Start Checking" at bounding box center [319, 132] width 220 height 20
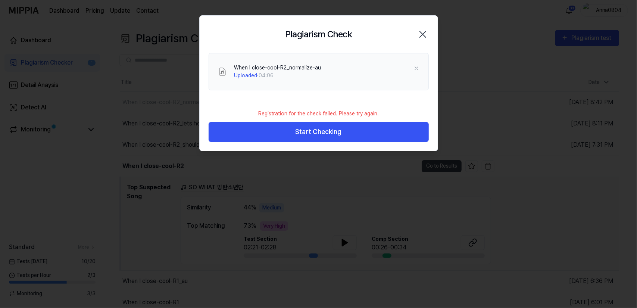
click at [423, 32] on icon "button" at bounding box center [423, 34] width 12 height 12
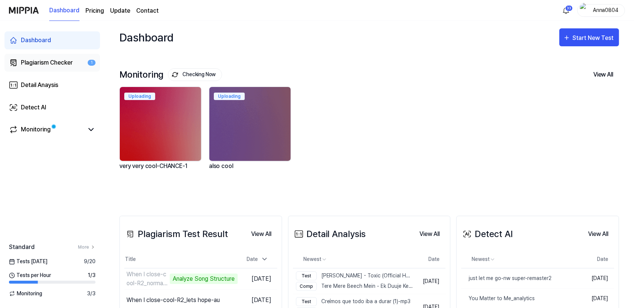
click at [54, 61] on div "Plagiarism Checker" at bounding box center [47, 62] width 52 height 9
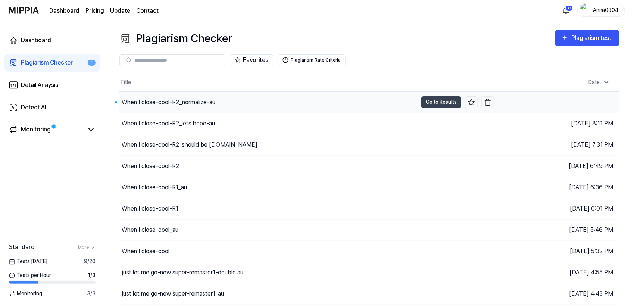
click at [163, 101] on div "When I close-cool-R2_normalize-au" at bounding box center [169, 102] width 94 height 9
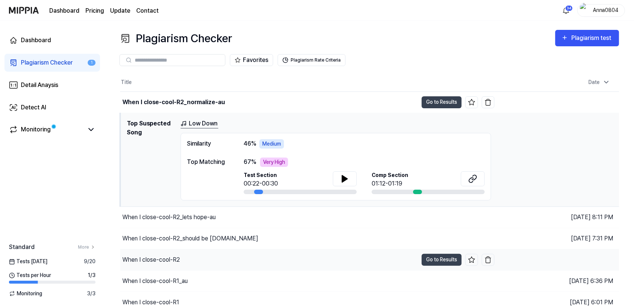
click at [197, 256] on div "When I close-cool-R2" at bounding box center [269, 259] width 298 height 21
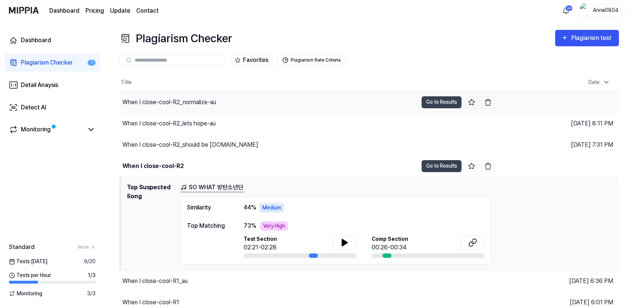
click at [192, 101] on div "When I close-cool-R2_normalize-au" at bounding box center [169, 102] width 94 height 9
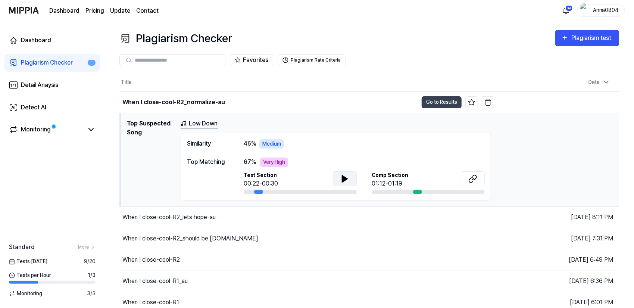
click at [346, 179] on icon at bounding box center [344, 178] width 5 height 7
click at [477, 178] on icon at bounding box center [472, 178] width 9 height 9
click at [341, 175] on icon at bounding box center [344, 178] width 9 height 9
click at [344, 177] on icon at bounding box center [343, 178] width 1 height 6
click at [38, 109] on div "Detect AI" at bounding box center [33, 107] width 25 height 9
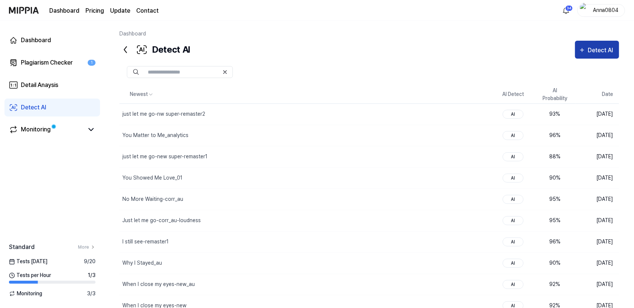
click at [596, 47] on div "Detect AI" at bounding box center [602, 51] width 28 height 10
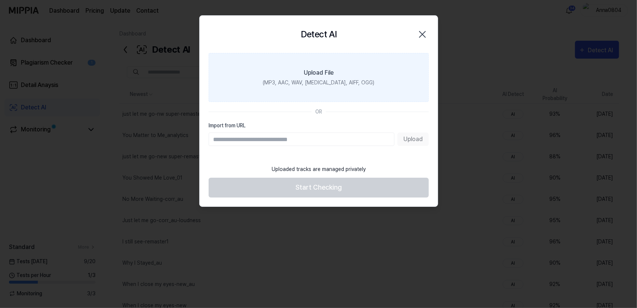
click at [355, 71] on label "Upload File (MP3, AAC, WAV, [MEDICAL_DATA], AIFF, OGG)" at bounding box center [319, 77] width 220 height 49
click at [0, 0] on input "Upload File (MP3, AAC, WAV, [MEDICAL_DATA], AIFF, OGG)" at bounding box center [0, 0] width 0 height 0
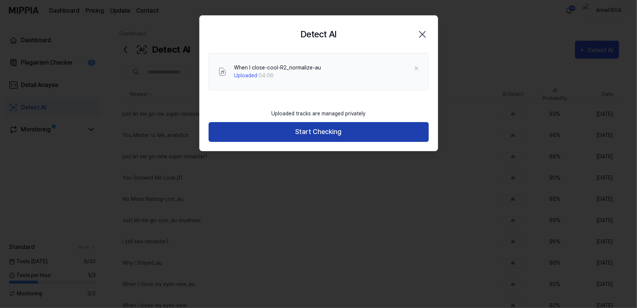
click at [373, 141] on button "Start Checking" at bounding box center [319, 132] width 220 height 20
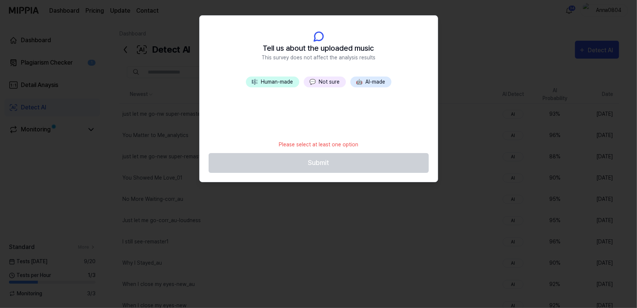
click at [323, 81] on button "💬 Not sure" at bounding box center [325, 81] width 42 height 11
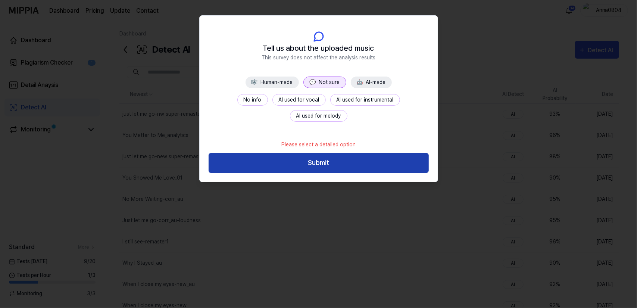
click at [339, 163] on button "Submit" at bounding box center [319, 163] width 220 height 20
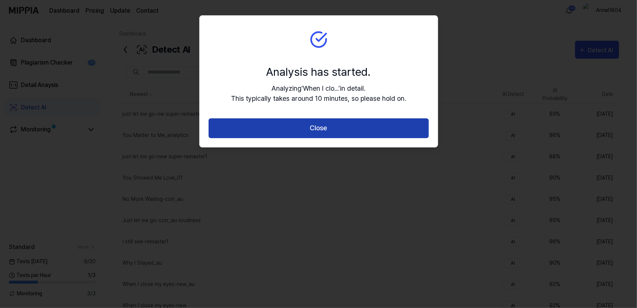
click at [337, 129] on button "Close" at bounding box center [319, 128] width 220 height 20
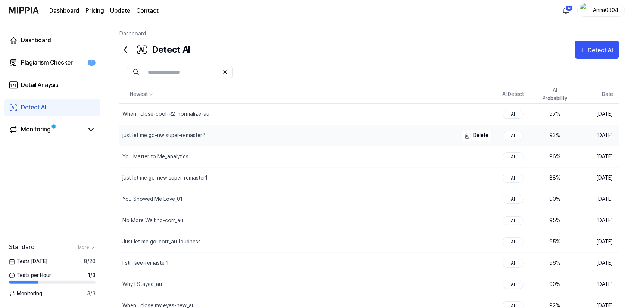
click at [161, 132] on div "just let me go-nw super-remaster2" at bounding box center [163, 135] width 83 height 8
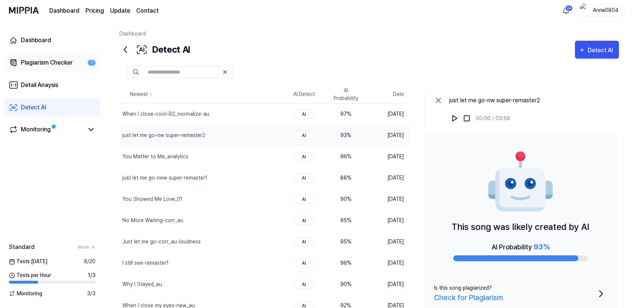
click at [37, 61] on div "Plagiarism Checker" at bounding box center [47, 62] width 52 height 9
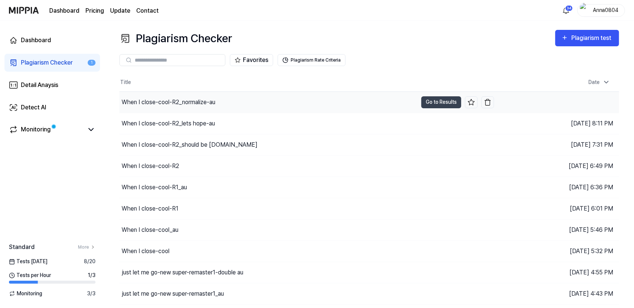
click at [184, 100] on div "When I close-cool-R2_normalize-au" at bounding box center [169, 102] width 94 height 9
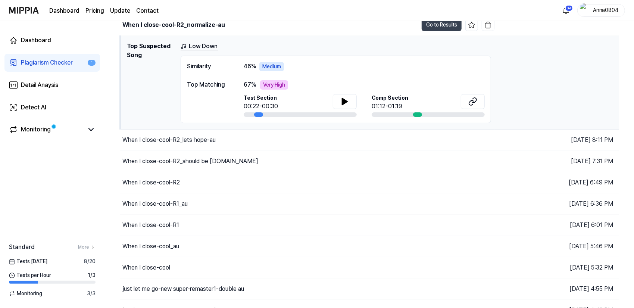
scroll to position [109, 0]
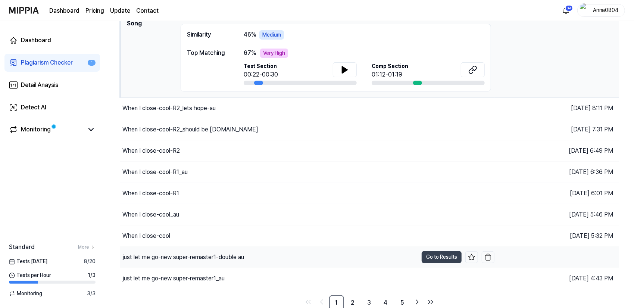
click at [194, 255] on div "just let me go-new super-remaster1-double au" at bounding box center [183, 257] width 122 height 9
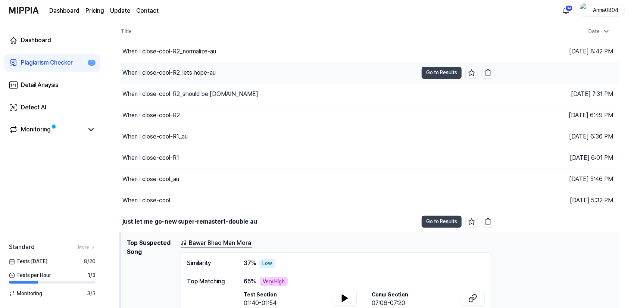
scroll to position [34, 0]
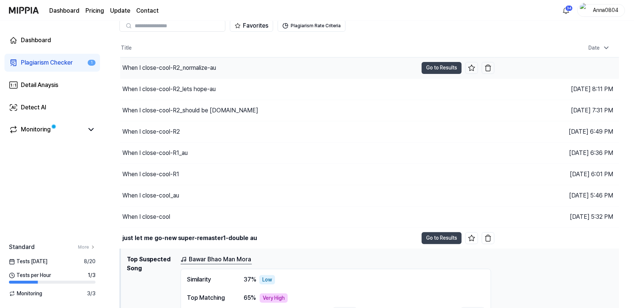
click at [205, 67] on div "When I close-cool-R2_normalize-au" at bounding box center [169, 67] width 94 height 9
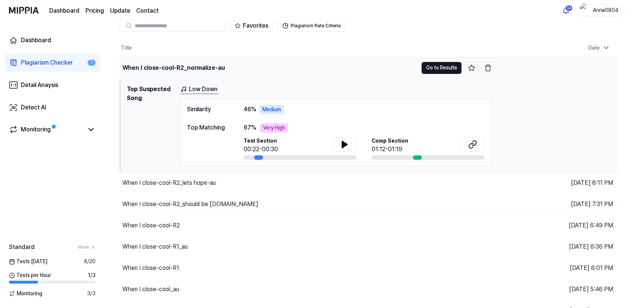
click at [449, 63] on button "Go to Results" at bounding box center [442, 68] width 40 height 12
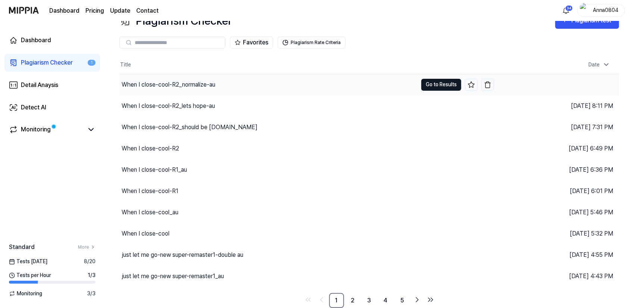
scroll to position [16, 0]
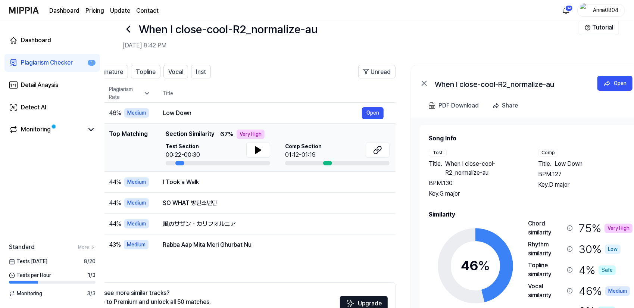
scroll to position [0, 50]
drag, startPoint x: 564, startPoint y: 183, endPoint x: 522, endPoint y: 184, distance: 42.2
click at [522, 184] on div "Test Title . When I close-cool-R2_normalize-au BPM. 130 Key. G major Comp Title…" at bounding box center [530, 173] width 204 height 49
